Goal: Find specific page/section: Find specific page/section

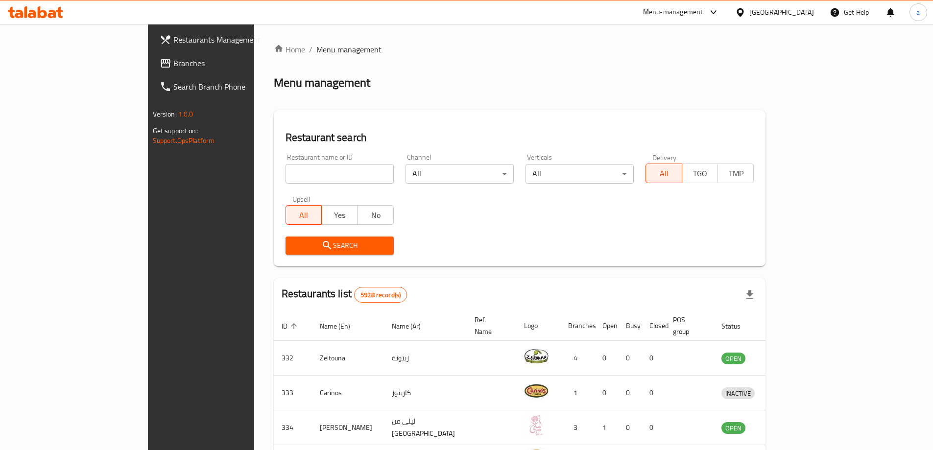
click at [793, 20] on div "Bahrain" at bounding box center [774, 11] width 94 height 23
click at [802, 8] on div "Bahrain" at bounding box center [781, 12] width 65 height 11
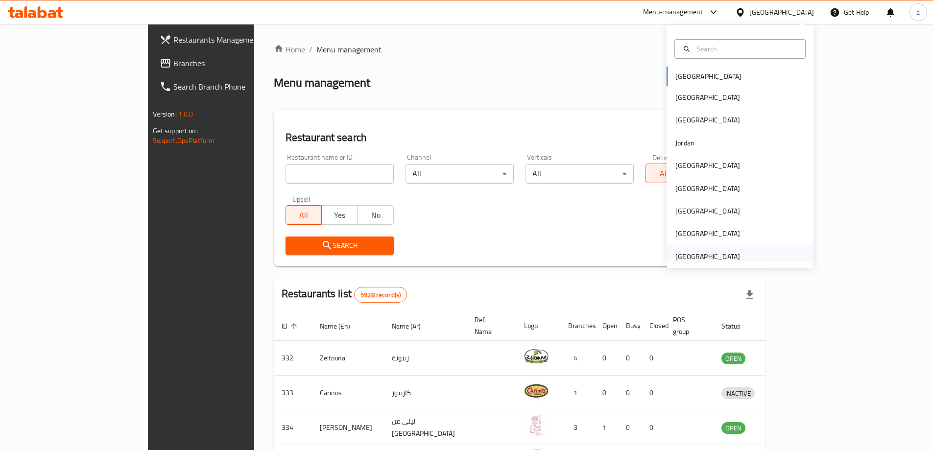
click at [700, 252] on div "[GEOGRAPHIC_DATA]" at bounding box center [707, 256] width 65 height 11
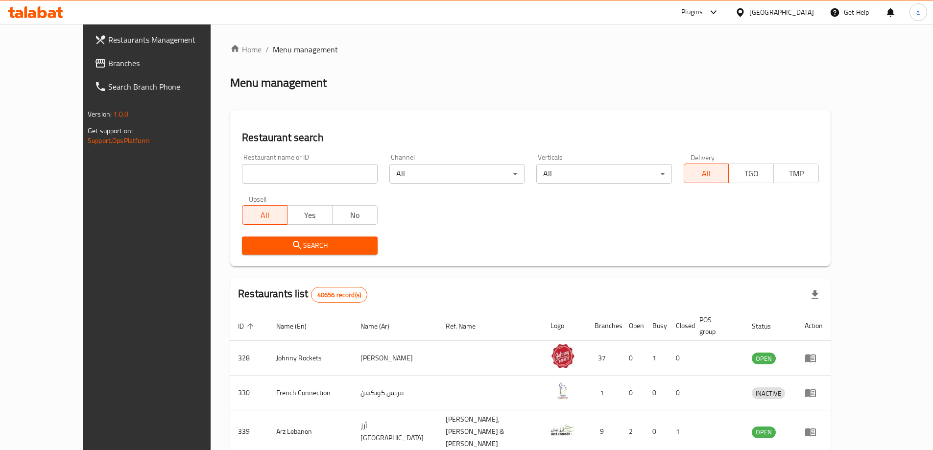
click at [108, 57] on span "Branches" at bounding box center [169, 63] width 122 height 12
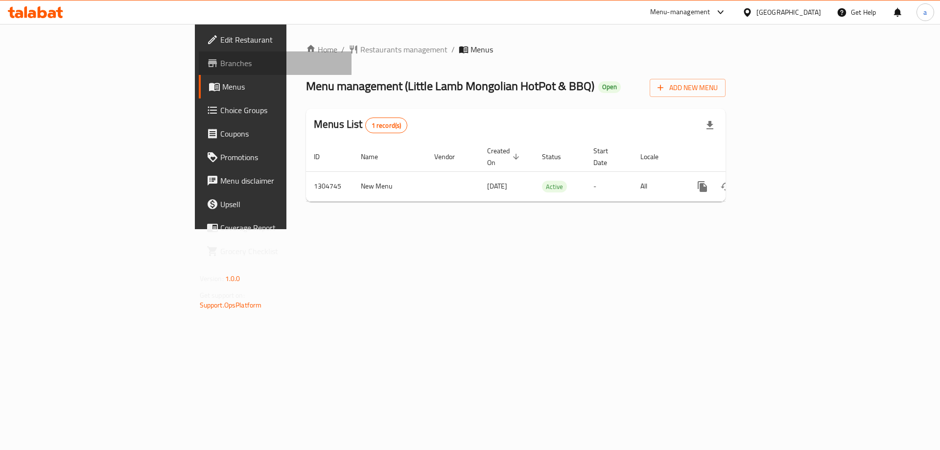
click at [220, 66] on span "Branches" at bounding box center [282, 63] width 124 height 12
